Goal: Navigation & Orientation: Find specific page/section

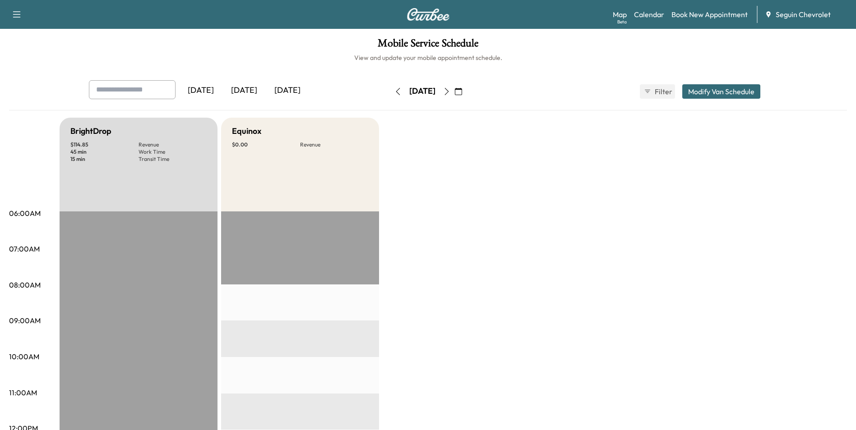
click at [247, 91] on div "[DATE]" at bounding box center [243, 90] width 43 height 21
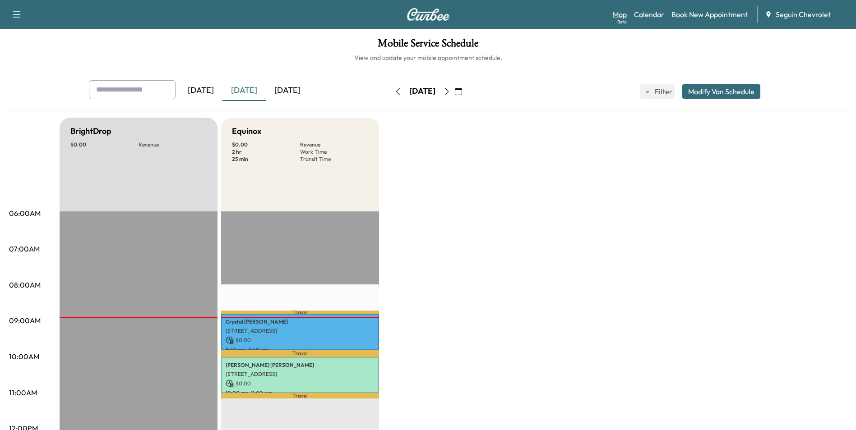
click at [619, 17] on link "Map Beta" at bounding box center [620, 14] width 14 height 11
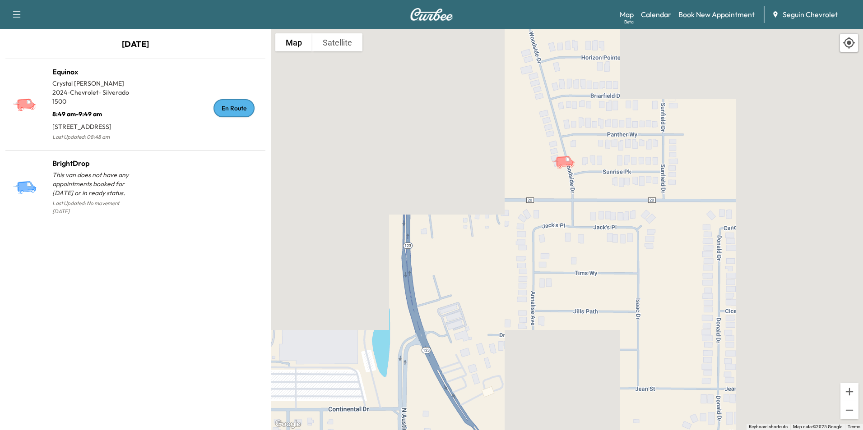
drag, startPoint x: 682, startPoint y: 90, endPoint x: 686, endPoint y: 167, distance: 77.7
click at [686, 167] on div "To activate drag with keyboard, press Alt + Enter. Once in keyboard drag state,…" at bounding box center [567, 230] width 592 height 402
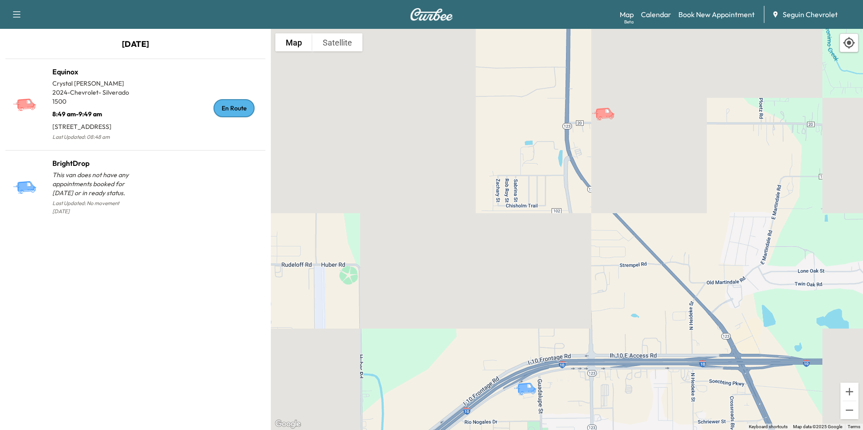
drag, startPoint x: 672, startPoint y: 168, endPoint x: 623, endPoint y: 116, distance: 71.5
click at [623, 116] on div "To activate drag with keyboard, press Alt + Enter. Once in keyboard drag state,…" at bounding box center [567, 230] width 592 height 402
